Goal: Information Seeking & Learning: Learn about a topic

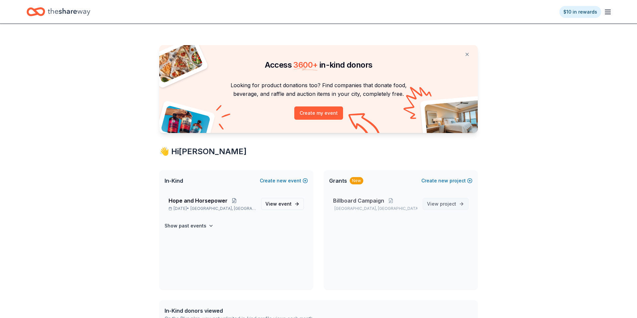
click at [432, 202] on span "View project" at bounding box center [441, 204] width 29 height 8
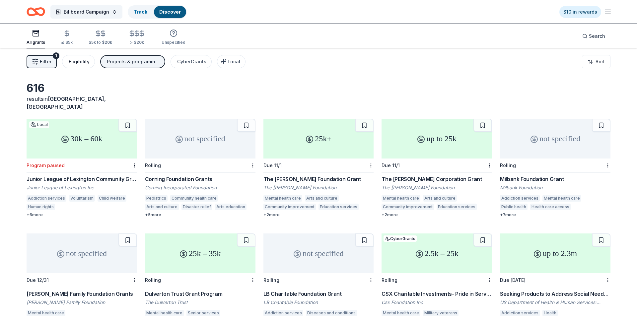
click at [81, 64] on div "Eligibility" at bounding box center [79, 62] width 21 height 8
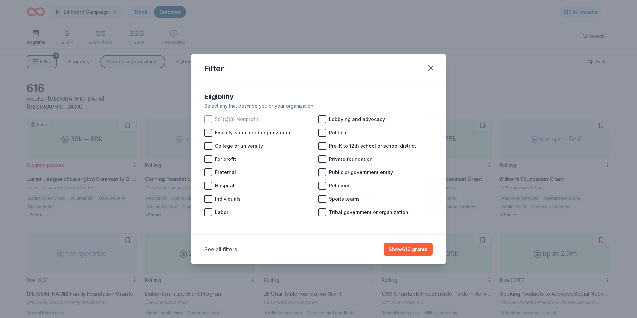
click at [210, 120] on div at bounding box center [208, 119] width 8 height 8
click at [408, 249] on button "Show 519 grants" at bounding box center [408, 249] width 49 height 13
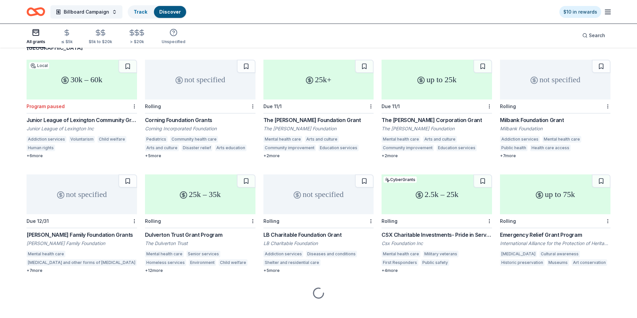
scroll to position [59, 0]
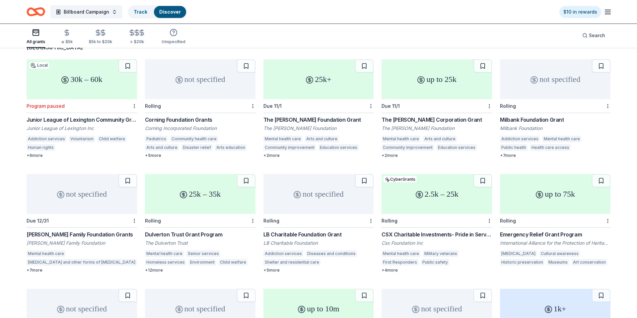
click at [37, 268] on div "+ 7 more" at bounding box center [82, 270] width 110 height 5
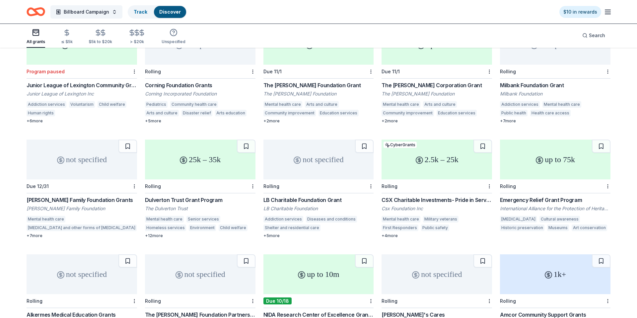
scroll to position [0, 0]
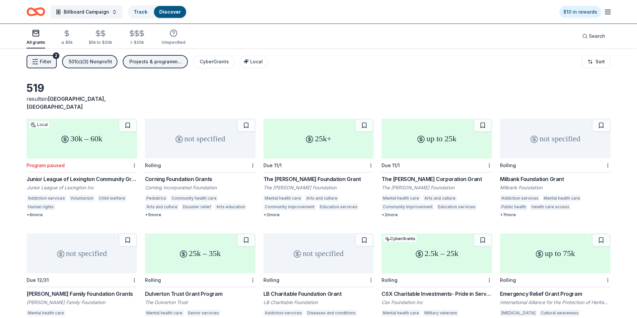
click at [35, 9] on icon "Home" at bounding box center [39, 11] width 10 height 7
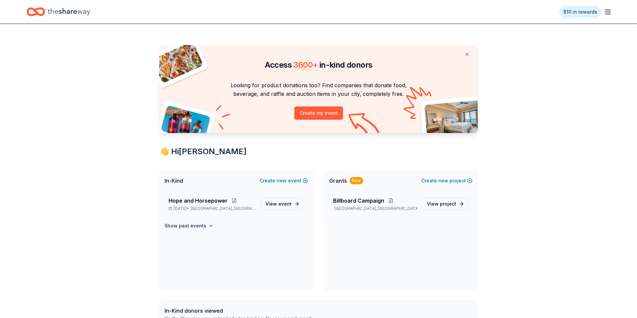
click at [64, 14] on icon "Home" at bounding box center [69, 12] width 42 height 14
click at [226, 198] on span "Hope and Horsepower" at bounding box center [198, 201] width 59 height 8
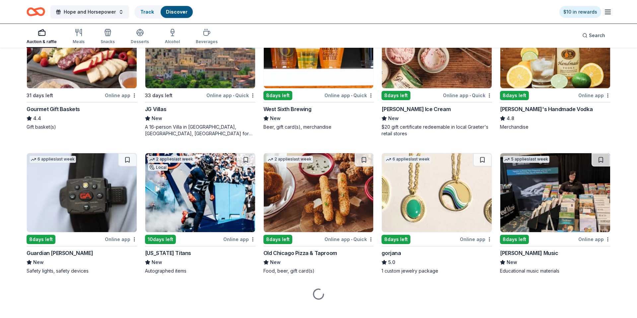
scroll to position [980, 0]
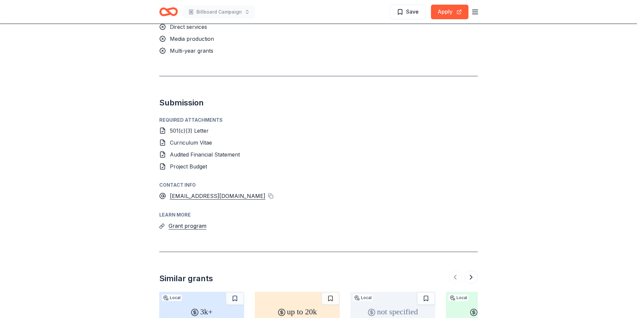
scroll to position [644, 0]
click at [244, 191] on div "[EMAIL_ADDRESS][DOMAIN_NAME]" at bounding box center [218, 195] width 96 height 9
